Goal: Information Seeking & Learning: Learn about a topic

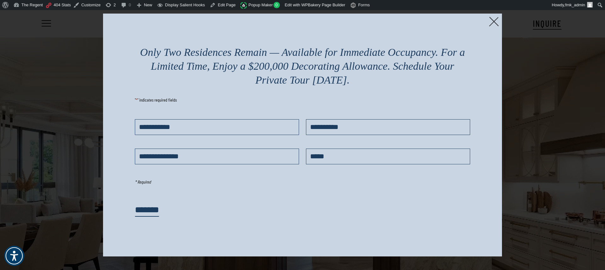
click at [493, 21] on img at bounding box center [494, 22] width 10 height 10
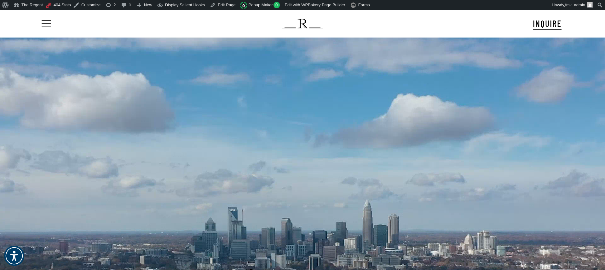
click at [44, 25] on span "Navigation Menu" at bounding box center [46, 23] width 7 height 9
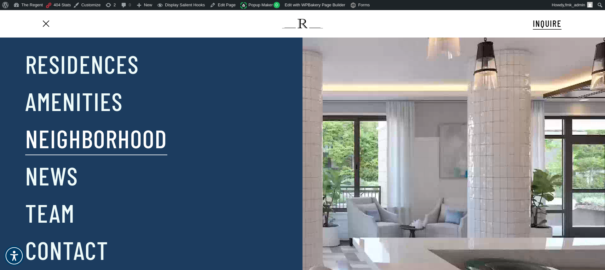
scroll to position [10, 0]
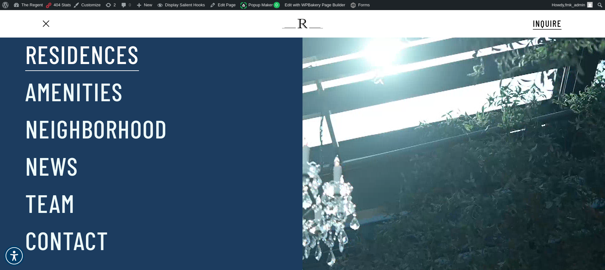
click at [72, 59] on link "Residences" at bounding box center [82, 54] width 114 height 33
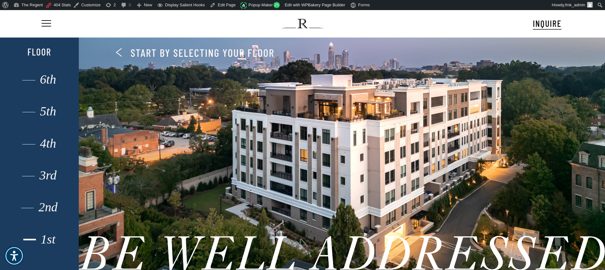
click at [49, 241] on div "1st" at bounding box center [39, 239] width 55 height 8
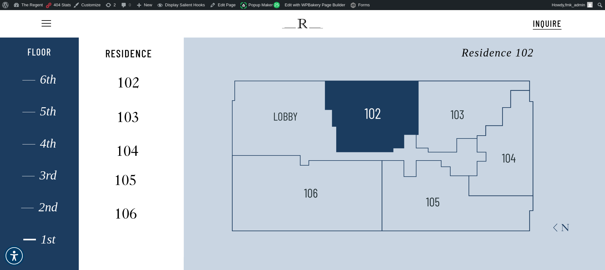
click at [371, 110] on img at bounding box center [372, 113] width 17 height 17
click at [380, 88] on polygon at bounding box center [371, 116] width 93 height 71
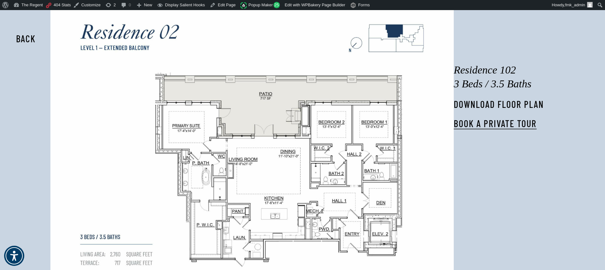
click at [502, 105] on link "DOWNLOAD FLOOR PLAN" at bounding box center [499, 103] width 90 height 11
click at [26, 33] on button "Back" at bounding box center [26, 38] width 40 height 15
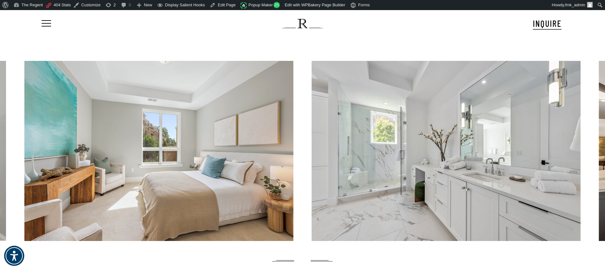
click at [298, 27] on img at bounding box center [302, 23] width 41 height 9
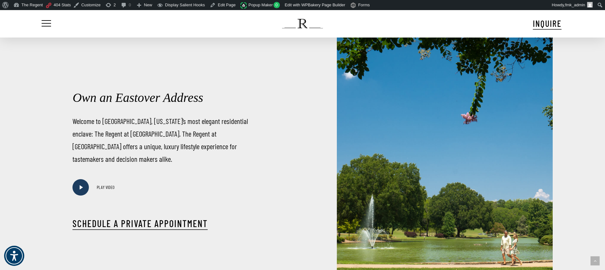
scroll to position [256, 0]
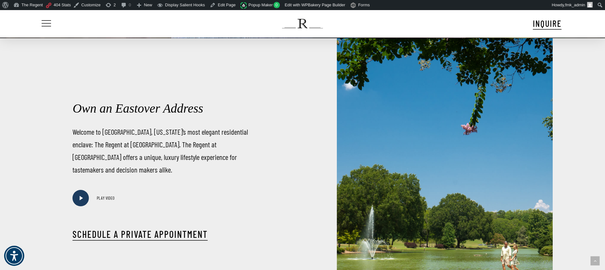
click at [47, 27] on span "Navigation Menu" at bounding box center [46, 23] width 7 height 9
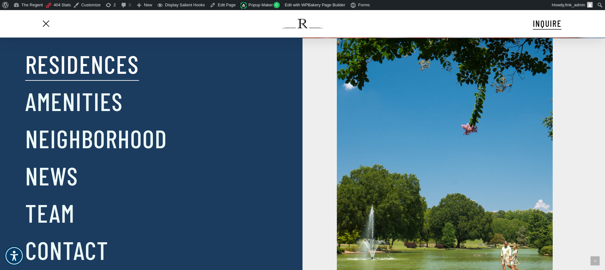
click at [63, 67] on link "Residences" at bounding box center [82, 63] width 114 height 33
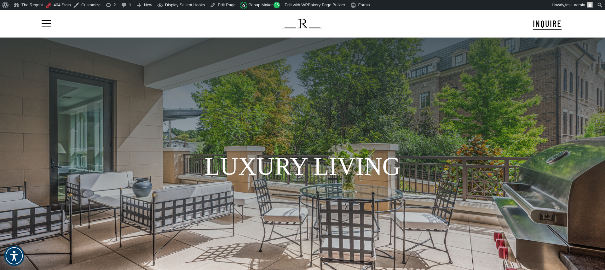
click at [40, 24] on div "Menu INQUIRE Menu Menu No menu assigned" at bounding box center [302, 23] width 575 height 27
click at [48, 24] on span "Navigation Menu" at bounding box center [46, 23] width 7 height 9
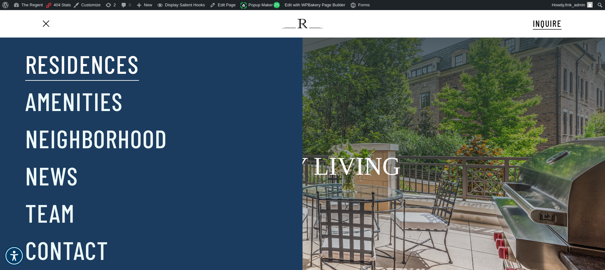
click at [388, 105] on div "Close Menu Residences Amenities Neighborhood News Team Contact" at bounding box center [306, 135] width 612 height 270
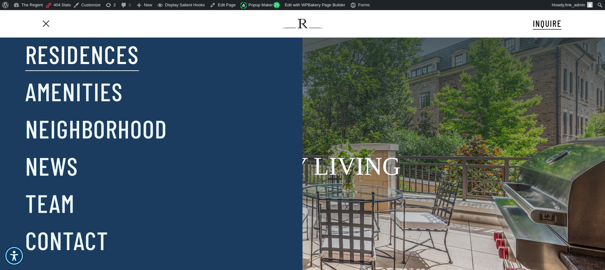
click at [387, 103] on div "Close Menu Residences Amenities Neighborhood News Team Contact" at bounding box center [306, 135] width 612 height 270
drag, startPoint x: 387, startPoint y: 103, endPoint x: 284, endPoint y: 89, distance: 104.1
click at [383, 104] on div "Close Menu Residences Amenities Neighborhood News Team Contact" at bounding box center [306, 135] width 612 height 270
click at [45, 25] on span "Navigation Menu" at bounding box center [46, 23] width 7 height 9
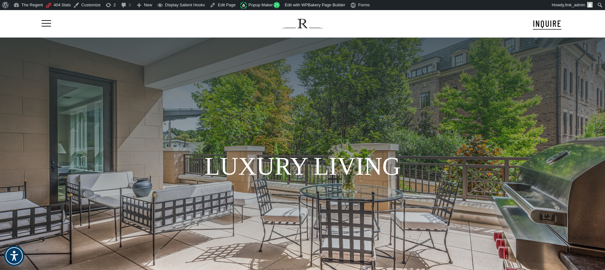
scroll to position [0, 0]
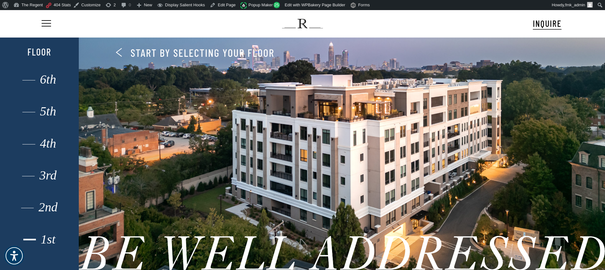
click at [43, 242] on div "1st" at bounding box center [39, 239] width 55 height 8
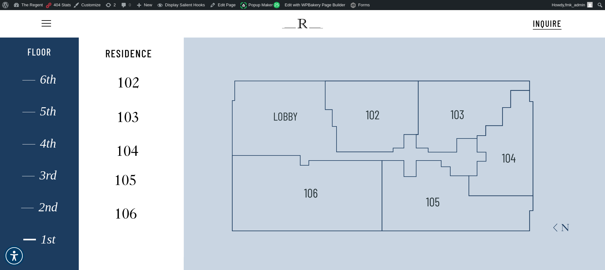
click at [299, 22] on img at bounding box center [302, 23] width 41 height 9
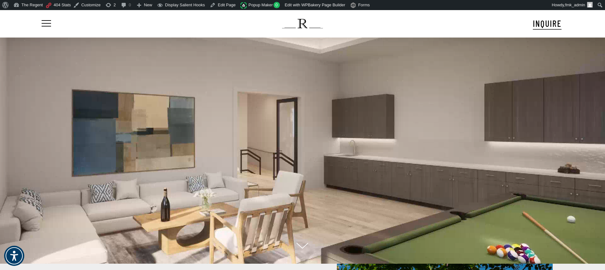
scroll to position [31, 0]
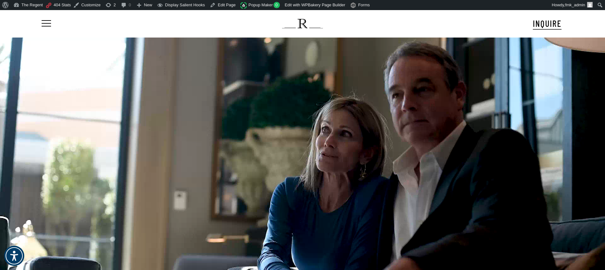
click at [36, 28] on div "Menu INQUIRE Menu Menu No menu assigned" at bounding box center [302, 23] width 575 height 27
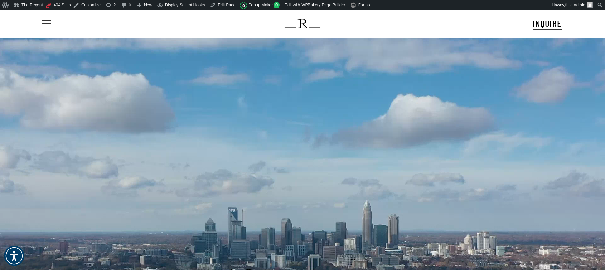
click at [42, 25] on span "Navigation Menu" at bounding box center [46, 23] width 9 height 7
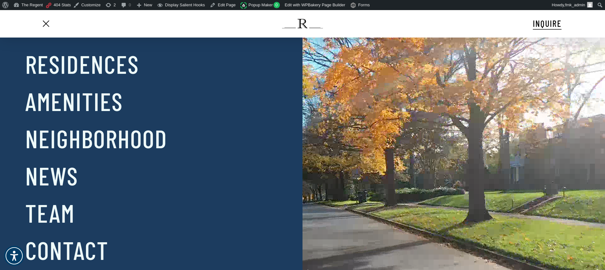
scroll to position [5, 0]
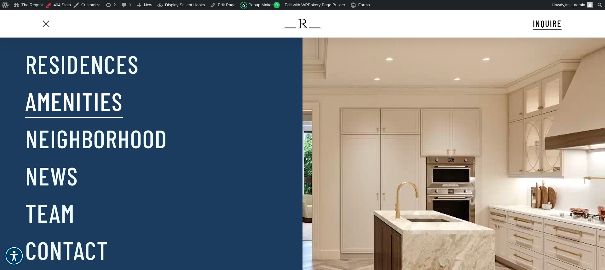
click at [94, 106] on link "Amenities" at bounding box center [74, 100] width 98 height 33
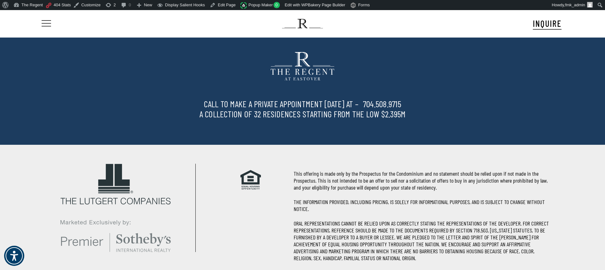
click at [49, 24] on span "Navigation Menu" at bounding box center [46, 23] width 7 height 9
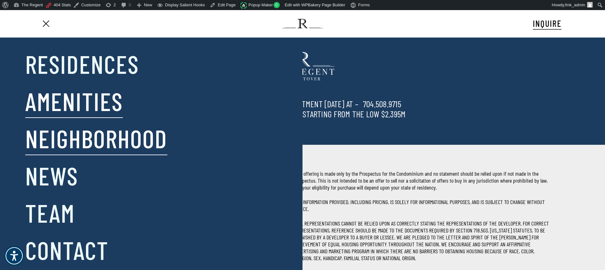
scroll to position [1, 0]
click at [98, 148] on link "Neighborhood" at bounding box center [96, 137] width 142 height 33
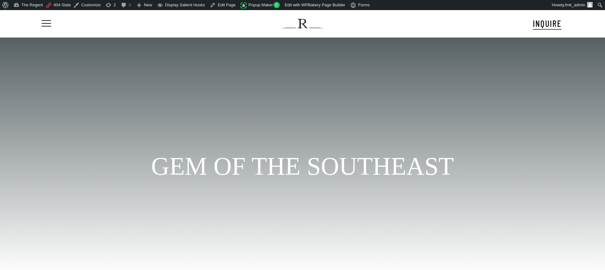
scroll to position [54, 0]
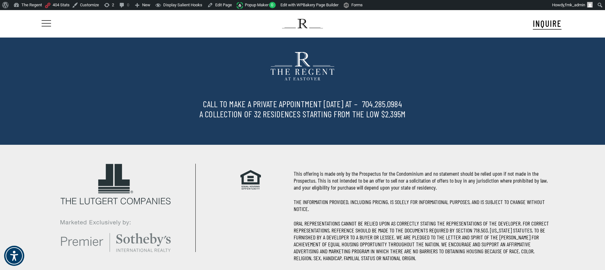
click at [47, 23] on span "Navigation Menu" at bounding box center [46, 23] width 7 height 9
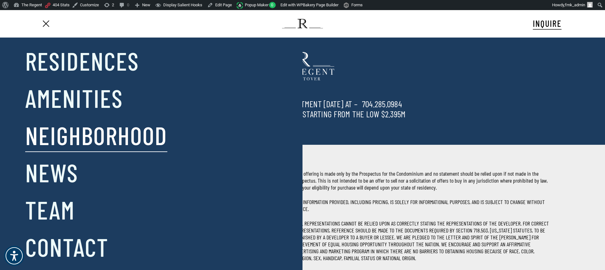
scroll to position [4, 0]
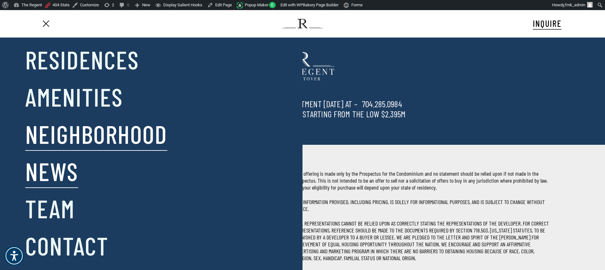
click at [60, 178] on link "News" at bounding box center [51, 170] width 53 height 33
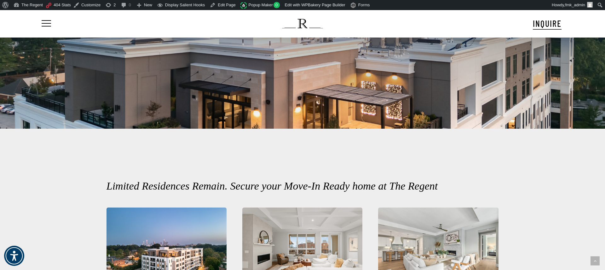
scroll to position [116, 0]
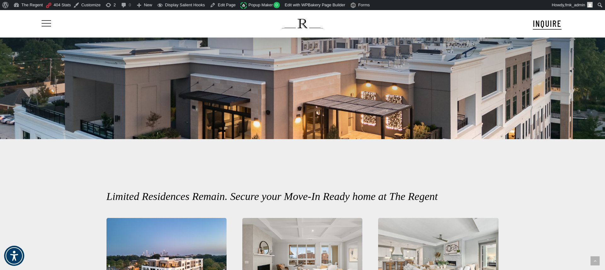
click at [44, 22] on span "Navigation Menu" at bounding box center [46, 23] width 7 height 9
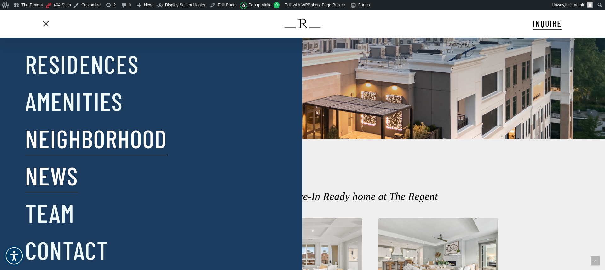
scroll to position [10, 0]
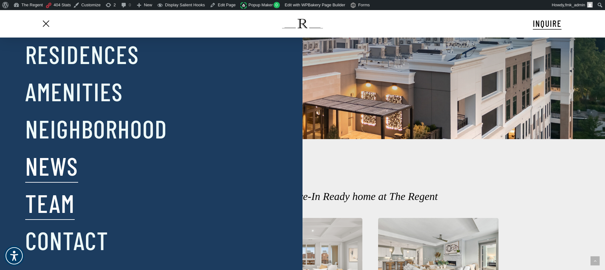
click at [64, 205] on link "Team" at bounding box center [49, 202] width 49 height 33
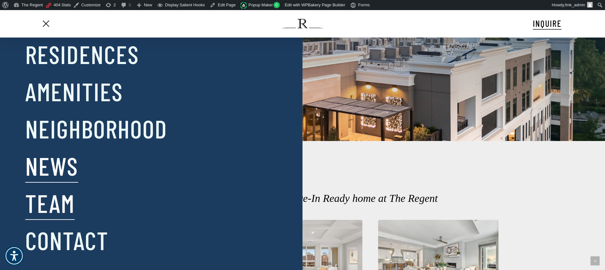
scroll to position [113, 0]
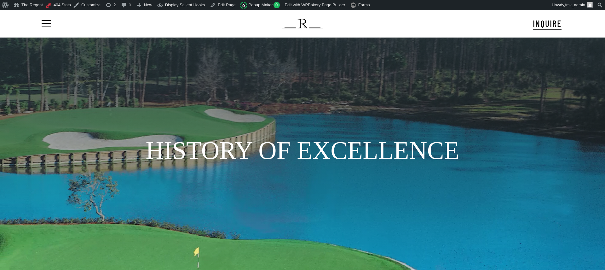
scroll to position [54, 0]
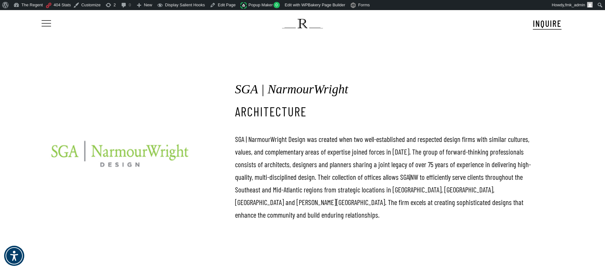
click at [40, 25] on div "Menu INQUIRE Menu Menu No menu assigned" at bounding box center [302, 23] width 575 height 27
click at [57, 21] on nav "Menu" at bounding box center [50, 23] width 20 height 27
click at [48, 23] on span "Navigation Menu" at bounding box center [46, 23] width 7 height 9
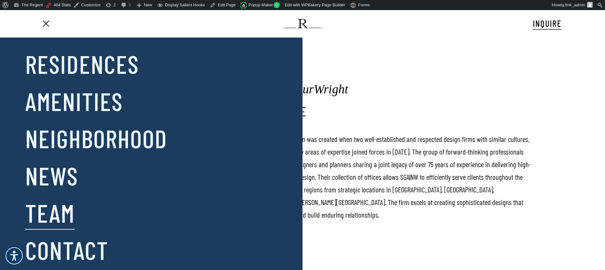
scroll to position [10, 0]
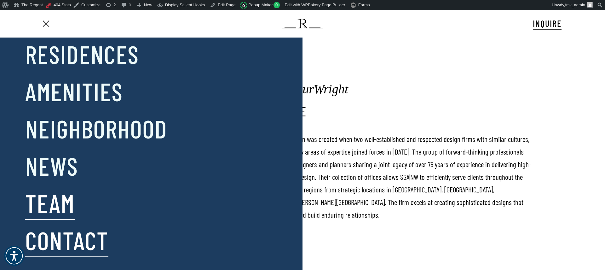
click at [97, 245] on link "Contact" at bounding box center [66, 240] width 83 height 33
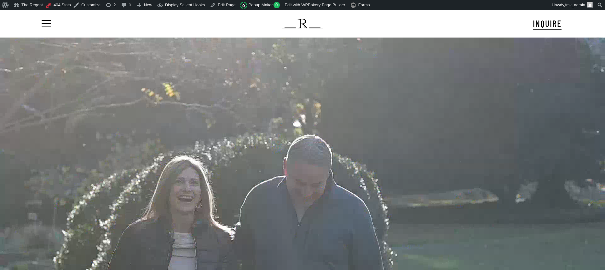
scroll to position [42, 0]
